Goal: Find specific page/section: Find specific page/section

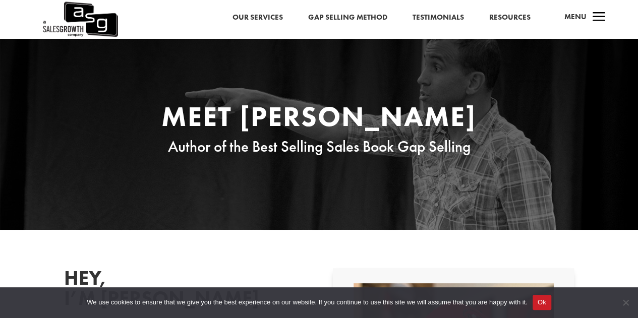
click at [514, 15] on link "Resources" at bounding box center [509, 17] width 41 height 13
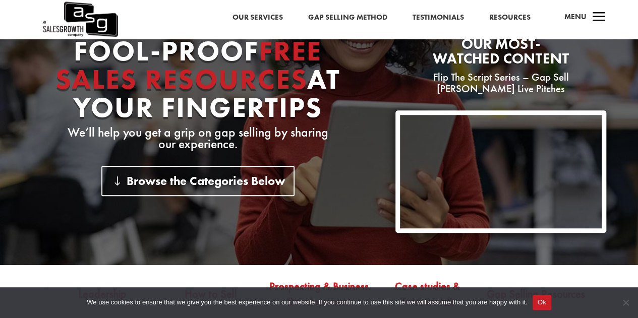
scroll to position [151, 0]
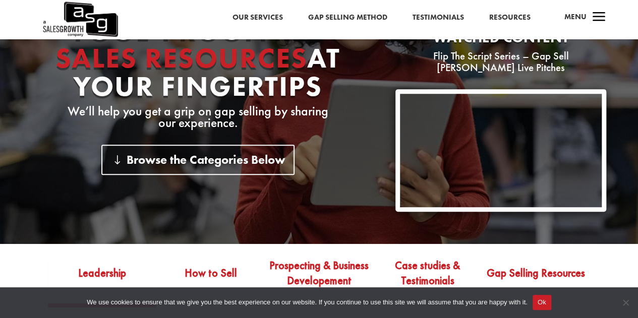
click at [299, 202] on div "Fool-proof Free Sales Resources At Your Fingertips We’ll help you get a grip on…" at bounding box center [319, 114] width 575 height 222
click at [361, 236] on div "Fool-proof Free Sales Resources At Your Fingertips We’ll help you get a grip on…" at bounding box center [319, 66] width 638 height 356
click at [434, 237] on div "Fool-proof Free Sales Resources At Your Fingertips We’ll help you get a grip on…" at bounding box center [319, 66] width 638 height 356
click at [420, 212] on div at bounding box center [501, 150] width 211 height 123
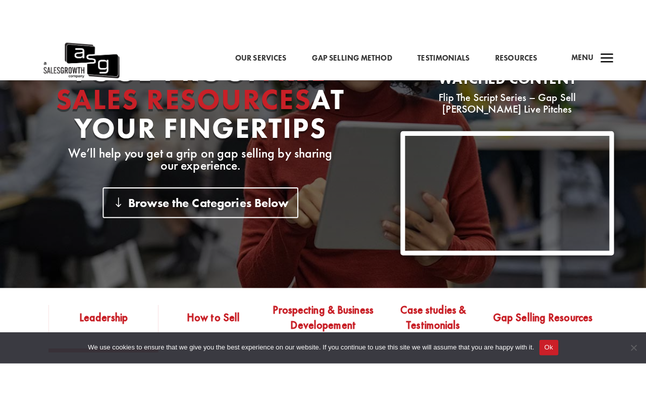
scroll to position [151, 0]
